Goal: Navigation & Orientation: Find specific page/section

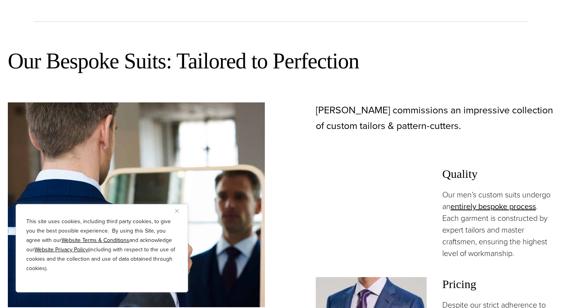
scroll to position [441, 0]
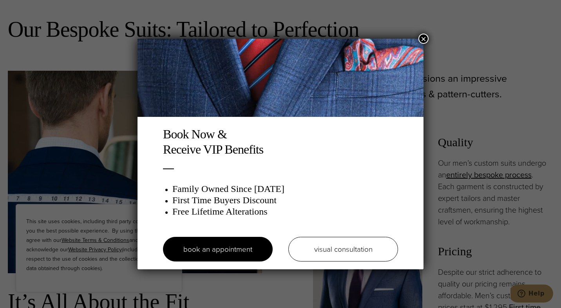
click at [424, 37] on button "×" at bounding box center [423, 39] width 10 height 10
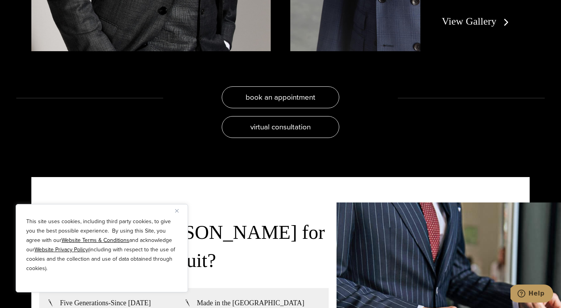
scroll to position [1797, 0]
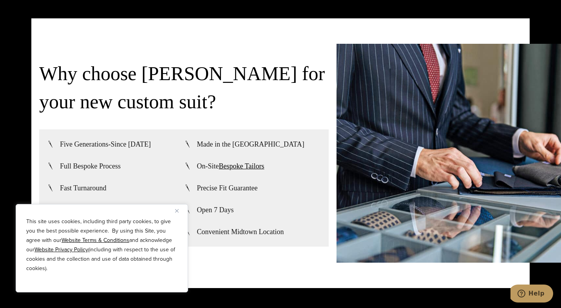
click at [177, 213] on img "Close" at bounding box center [177, 211] width 4 height 4
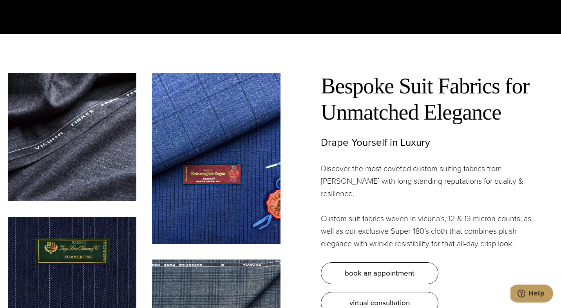
scroll to position [2300, 0]
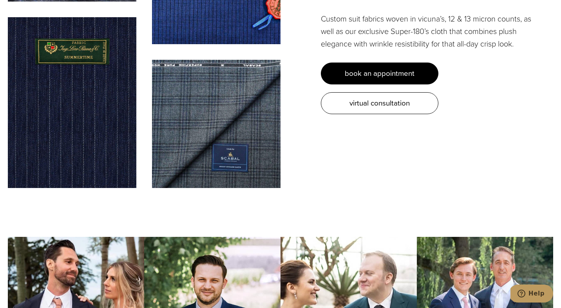
click at [385, 68] on span "book an appointment" at bounding box center [380, 73] width 70 height 11
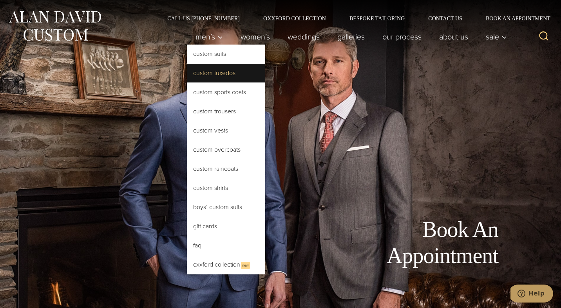
click at [213, 73] on link "Custom Tuxedos" at bounding box center [226, 73] width 78 height 19
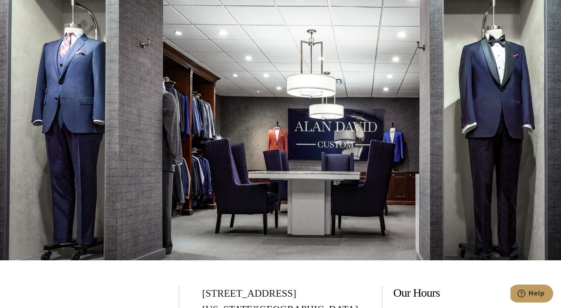
scroll to position [4798, 0]
